Goal: Information Seeking & Learning: Find specific fact

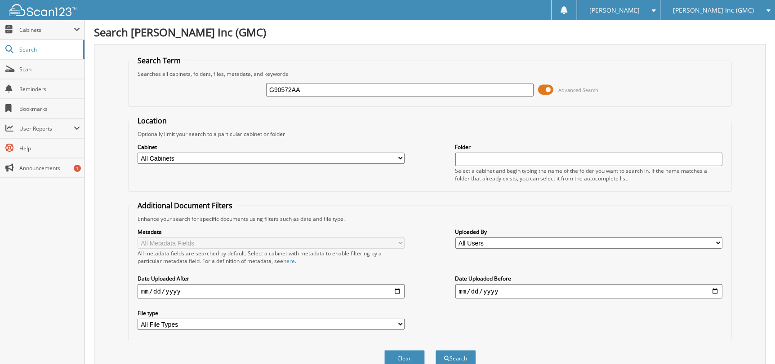
type input "G90572AA"
click at [436, 351] on button "Search" at bounding box center [456, 359] width 40 height 17
drag, startPoint x: 319, startPoint y: 94, endPoint x: 189, endPoint y: 97, distance: 129.9
click at [190, 96] on div "G90572AA Advanced Search" at bounding box center [430, 90] width 594 height 24
type input "G78460"
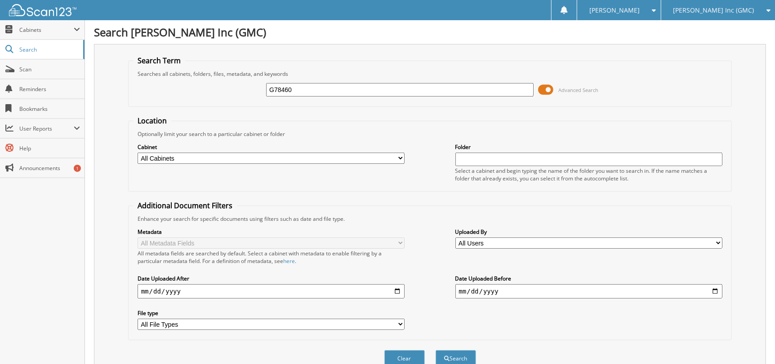
click at [436, 351] on button "Search" at bounding box center [456, 359] width 40 height 17
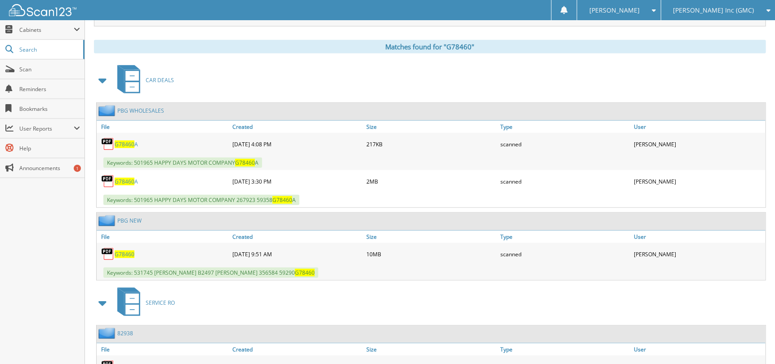
scroll to position [406, 0]
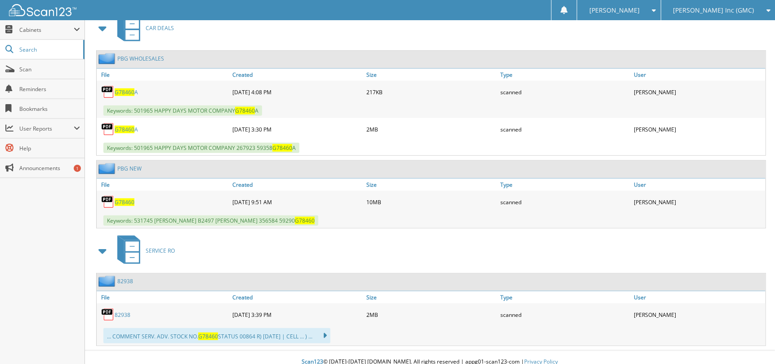
click at [117, 199] on span "G78460" at bounding box center [125, 203] width 20 height 8
